Goal: Check status: Check status

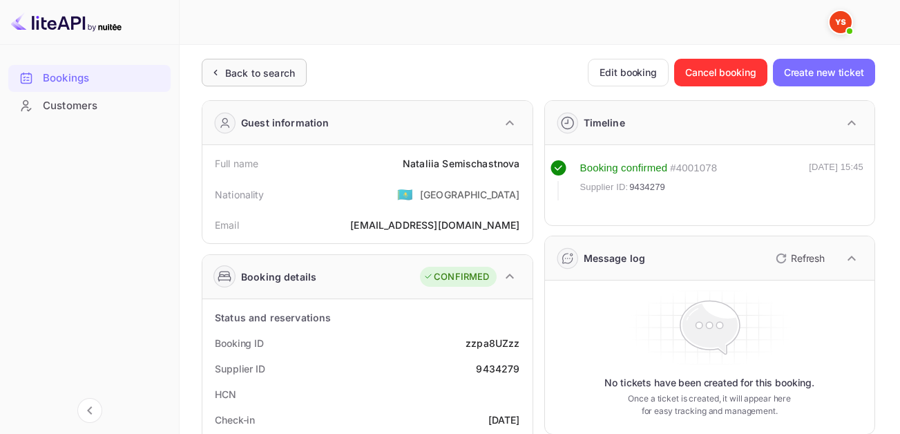
click at [233, 76] on div "Back to search" at bounding box center [260, 73] width 70 height 14
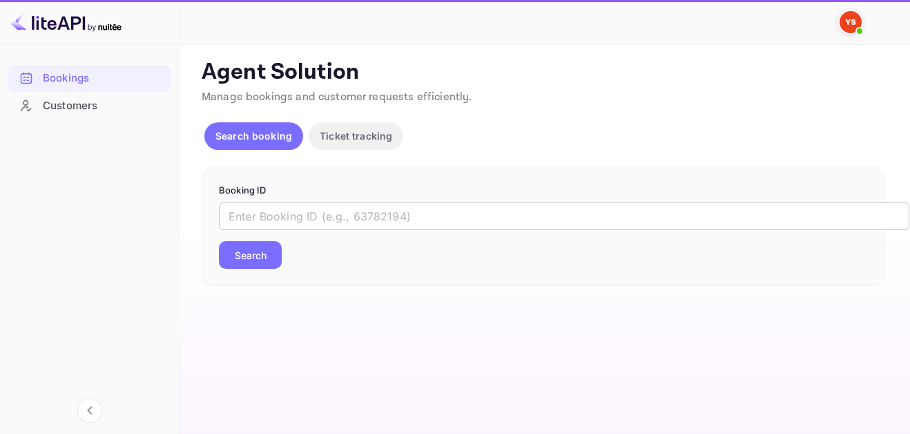
click at [454, 207] on input "text" at bounding box center [564, 216] width 690 height 28
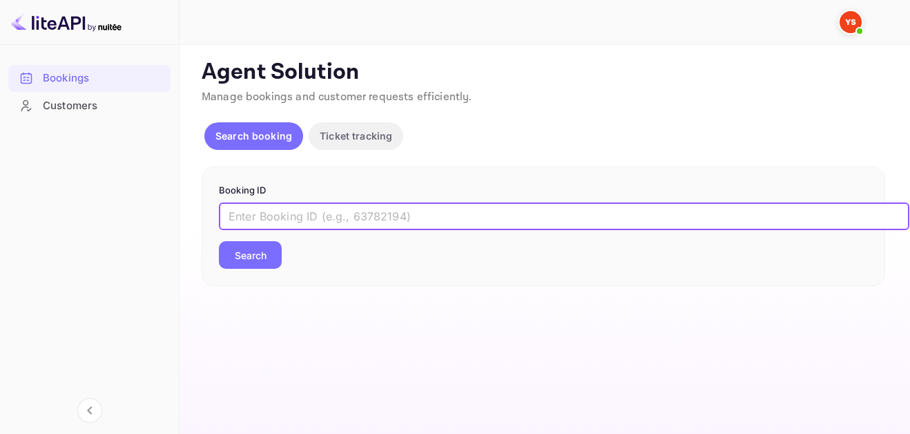
paste input "9624624"
type input "9624624"
click at [263, 246] on button "Search" at bounding box center [250, 255] width 63 height 28
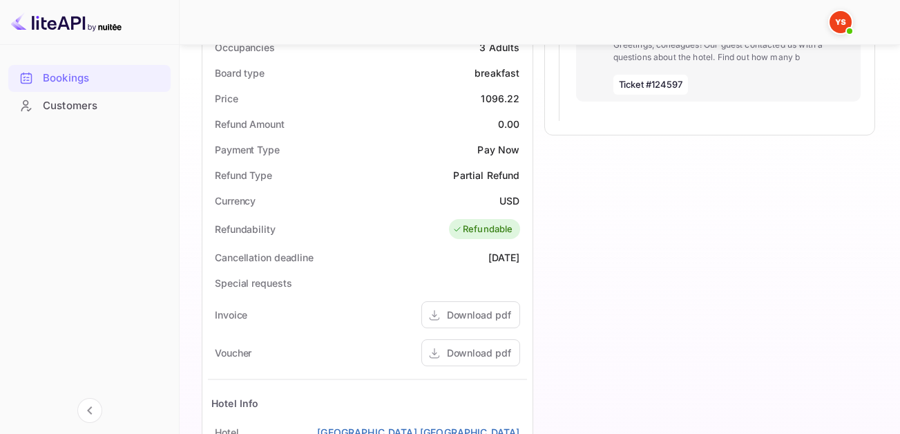
scroll to position [483, 0]
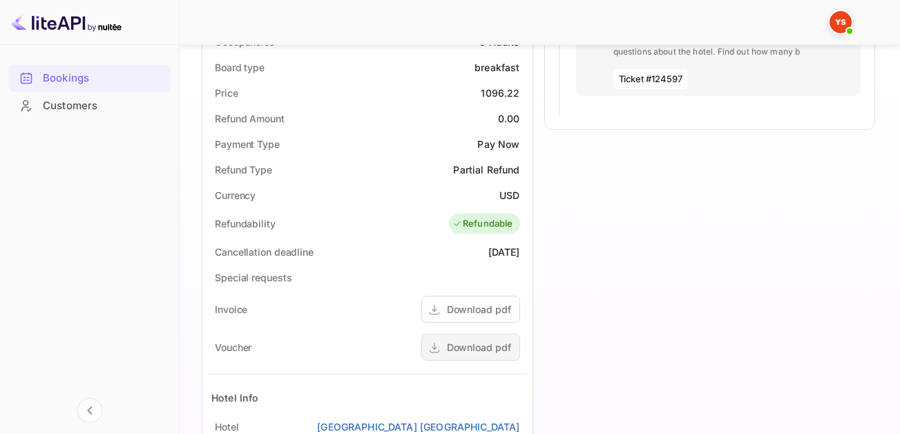
click at [462, 346] on div "Download pdf" at bounding box center [479, 347] width 64 height 14
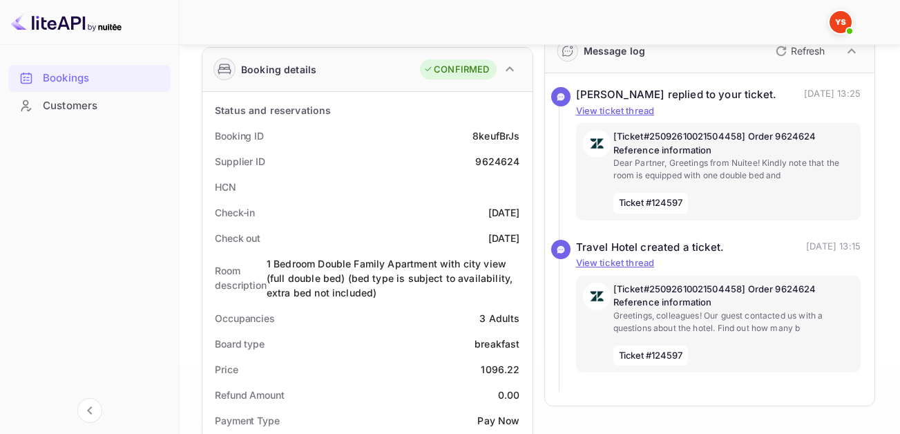
scroll to position [69, 0]
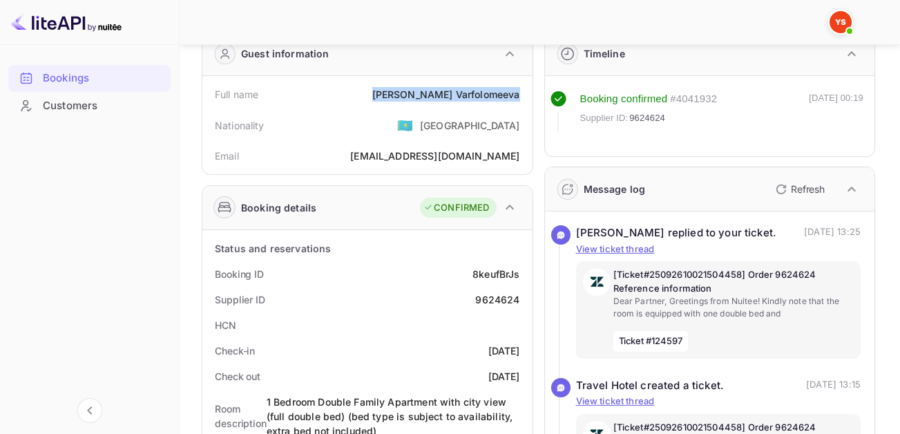
drag, startPoint x: 416, startPoint y: 95, endPoint x: 520, endPoint y: 97, distance: 104.3
click at [520, 97] on div "Full name [PERSON_NAME]" at bounding box center [367, 94] width 319 height 26
copy div "[PERSON_NAME]"
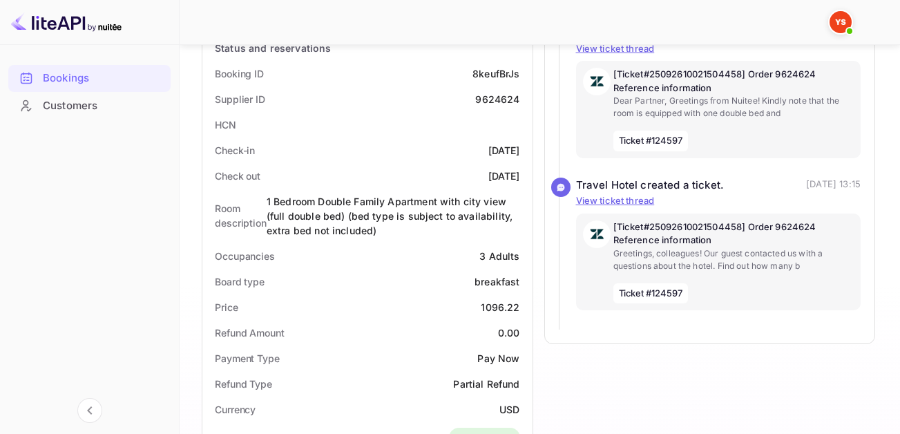
scroll to position [345, 0]
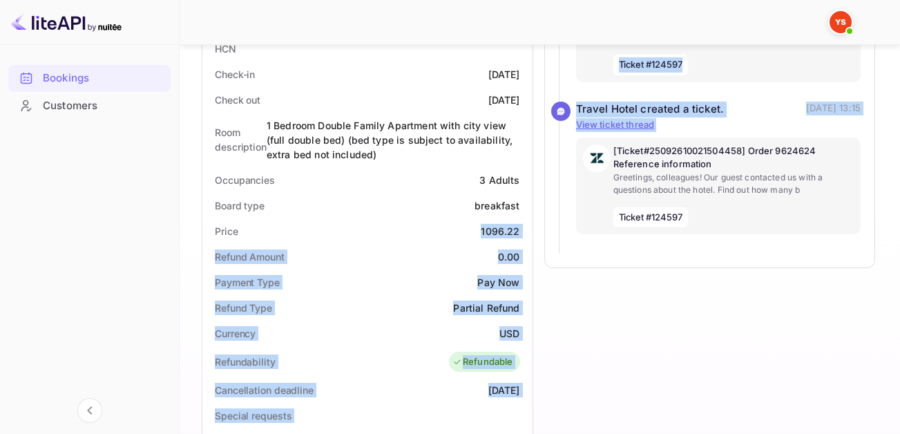
drag, startPoint x: 481, startPoint y: 228, endPoint x: 536, endPoint y: 231, distance: 55.3
click at [534, 233] on div "Guest information Full name [PERSON_NAME] Nationality 🇰🇿 [DEMOGRAPHIC_DATA] Ema…" at bounding box center [533, 261] width 684 height 1035
click at [479, 233] on div "Price 1096.22" at bounding box center [367, 231] width 319 height 26
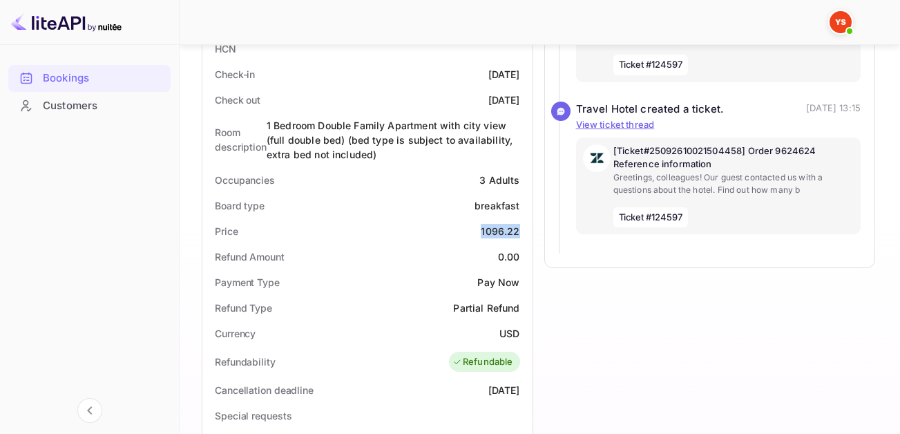
click at [479, 233] on div "Price 1096.22" at bounding box center [367, 231] width 319 height 26
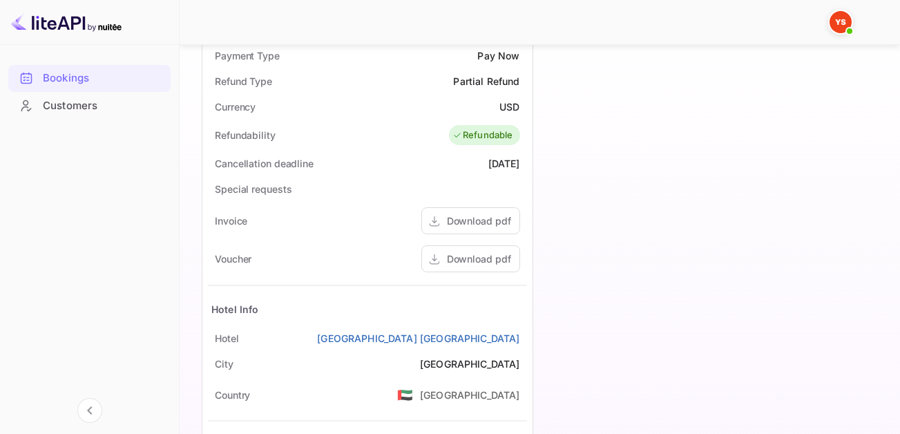
scroll to position [690, 0]
